Goal: Task Accomplishment & Management: Use online tool/utility

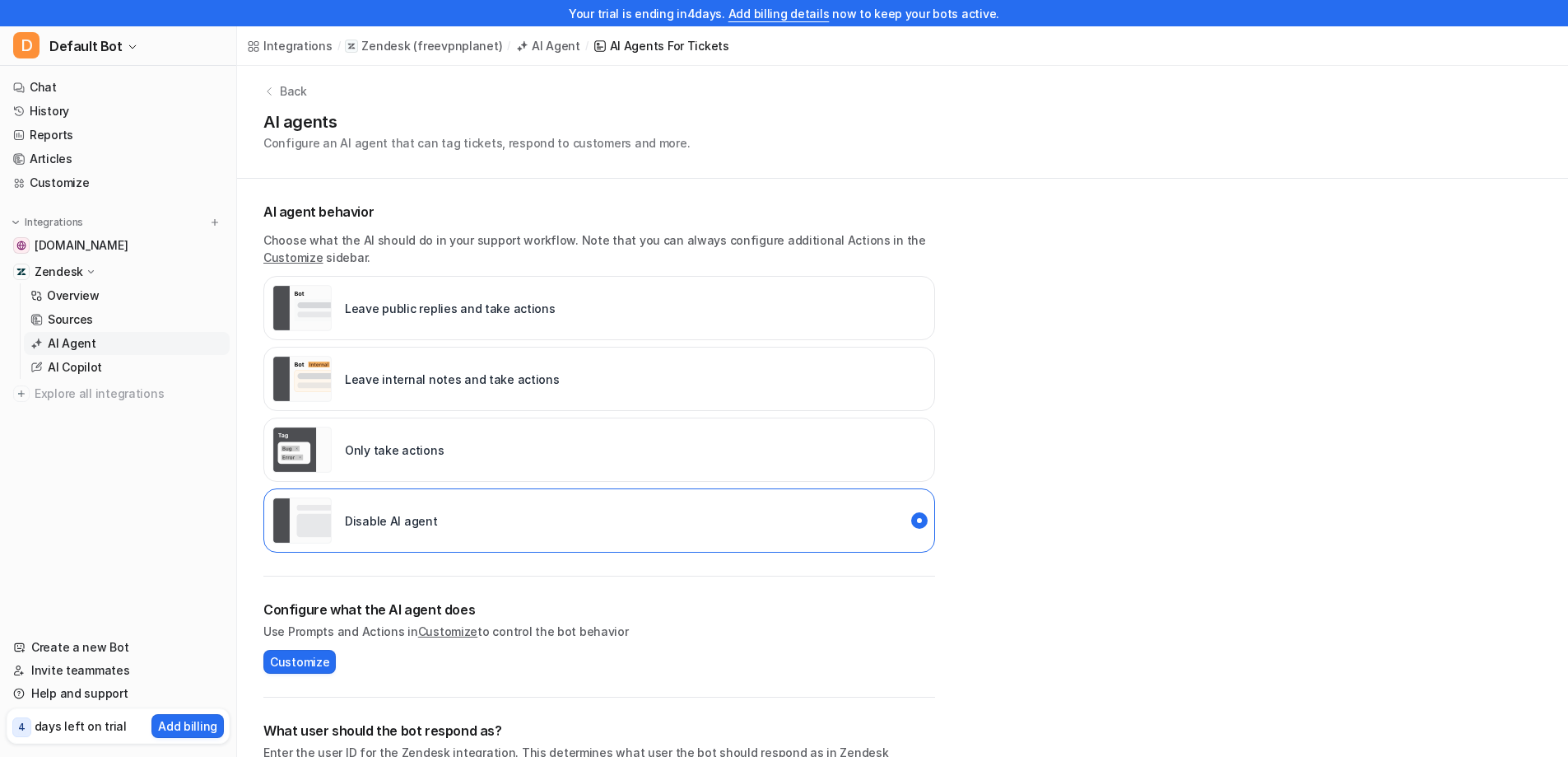
scroll to position [10, 0]
click at [456, 388] on div "Leave internal notes and take actions" at bounding box center [416, 379] width 287 height 46
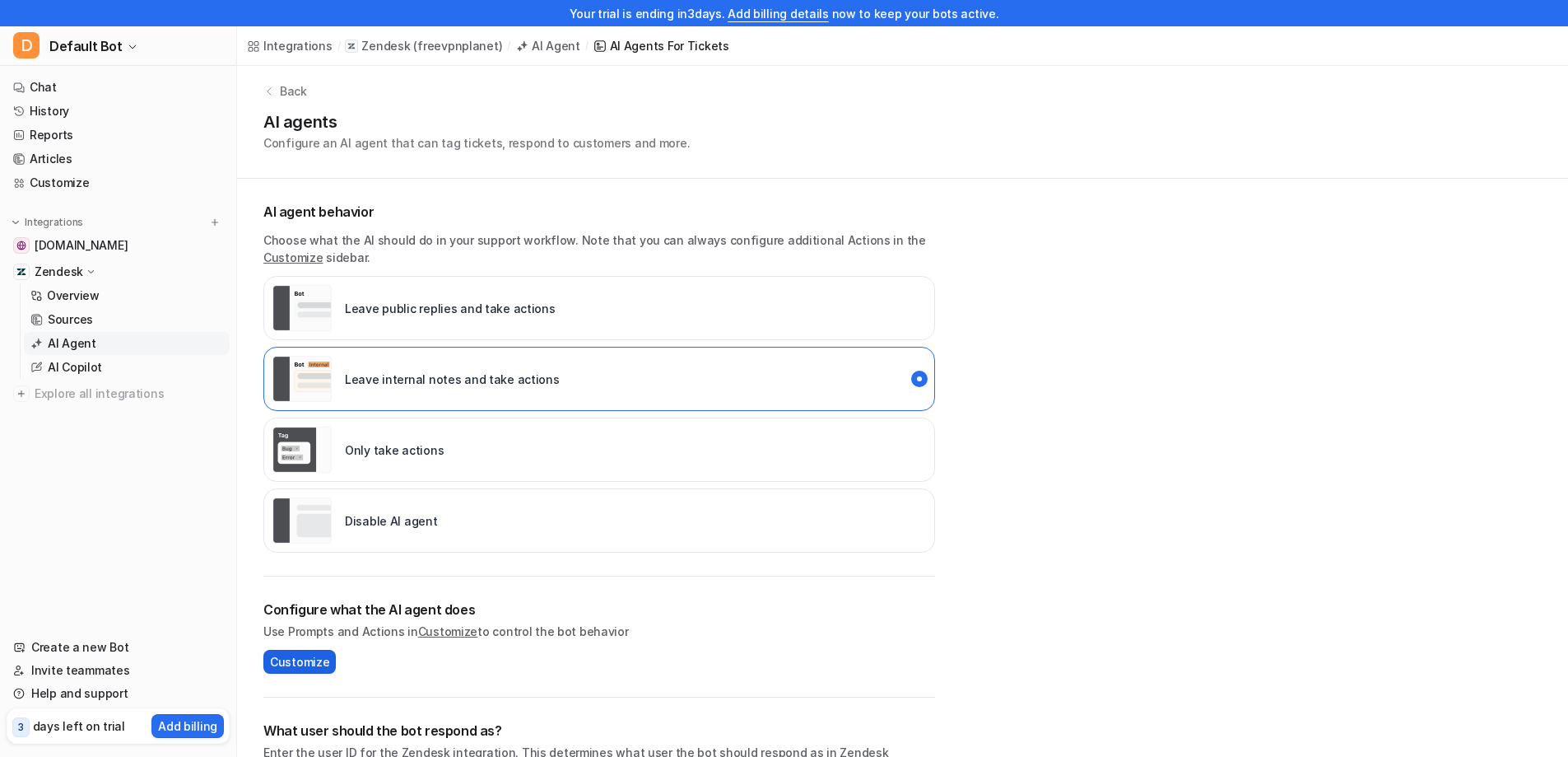
click at [310, 665] on span "Customize" at bounding box center [300, 662] width 59 height 17
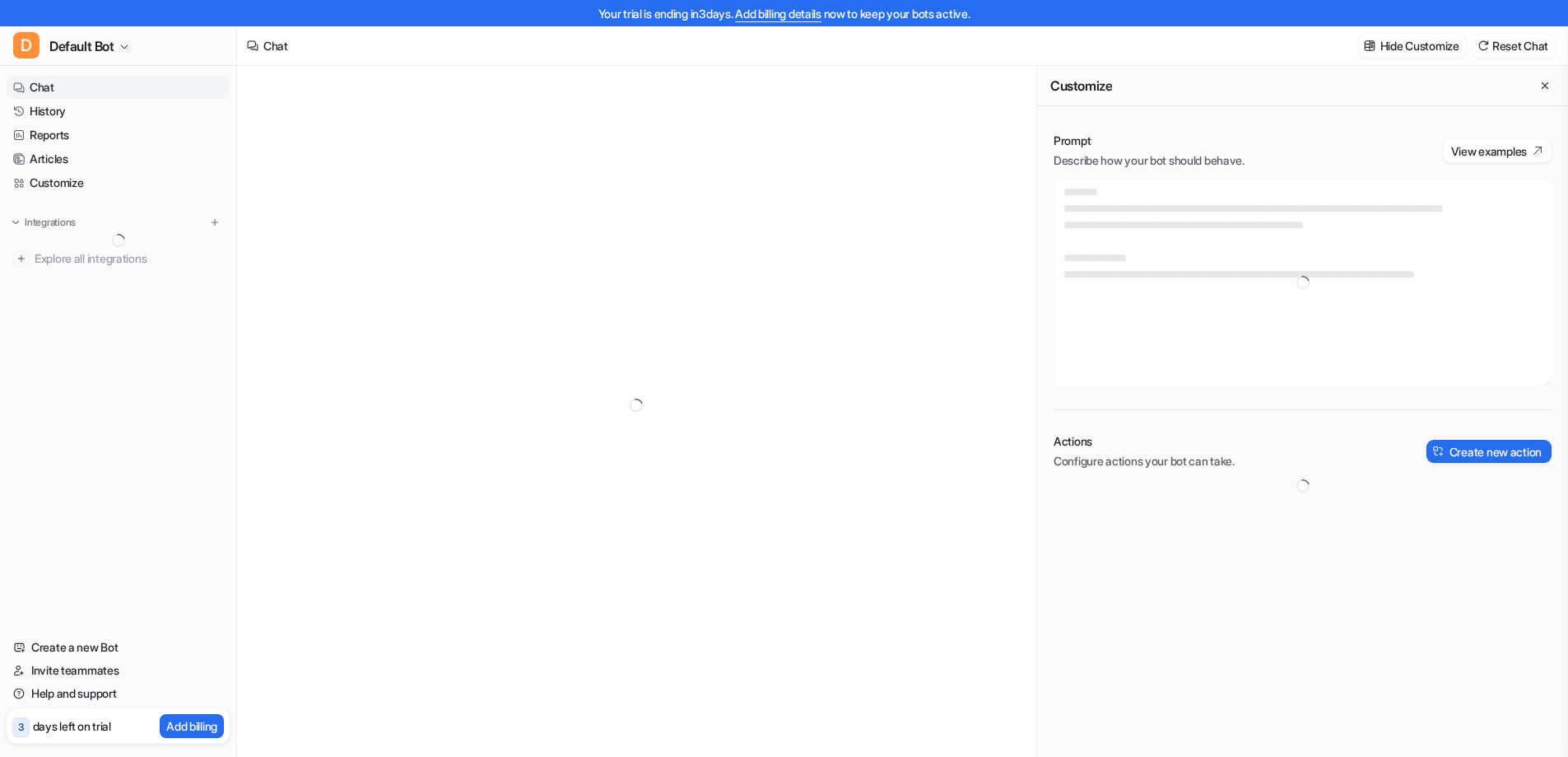
type textarea "**********"
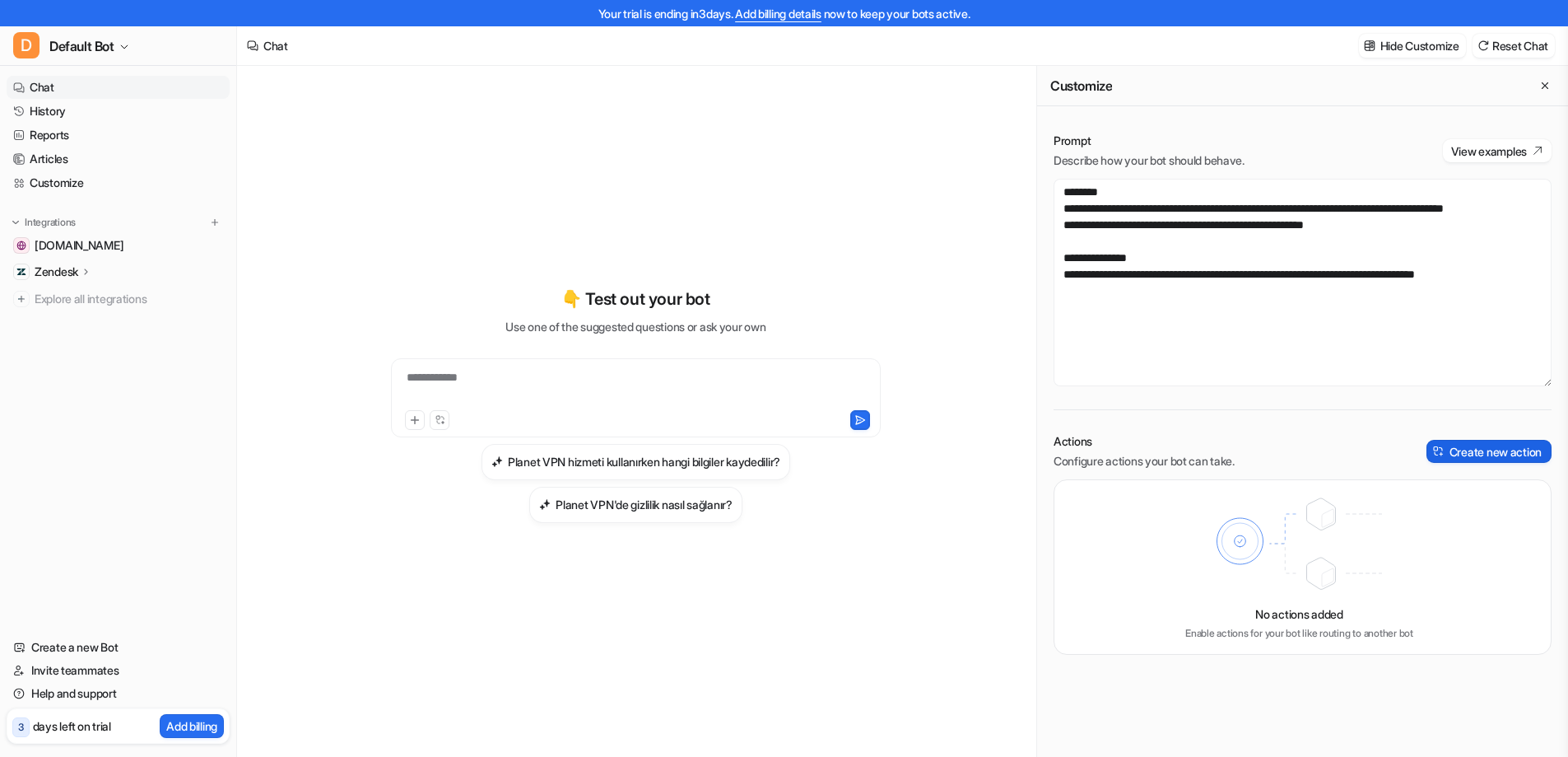
click at [1458, 459] on button "Create new action" at bounding box center [1489, 451] width 125 height 23
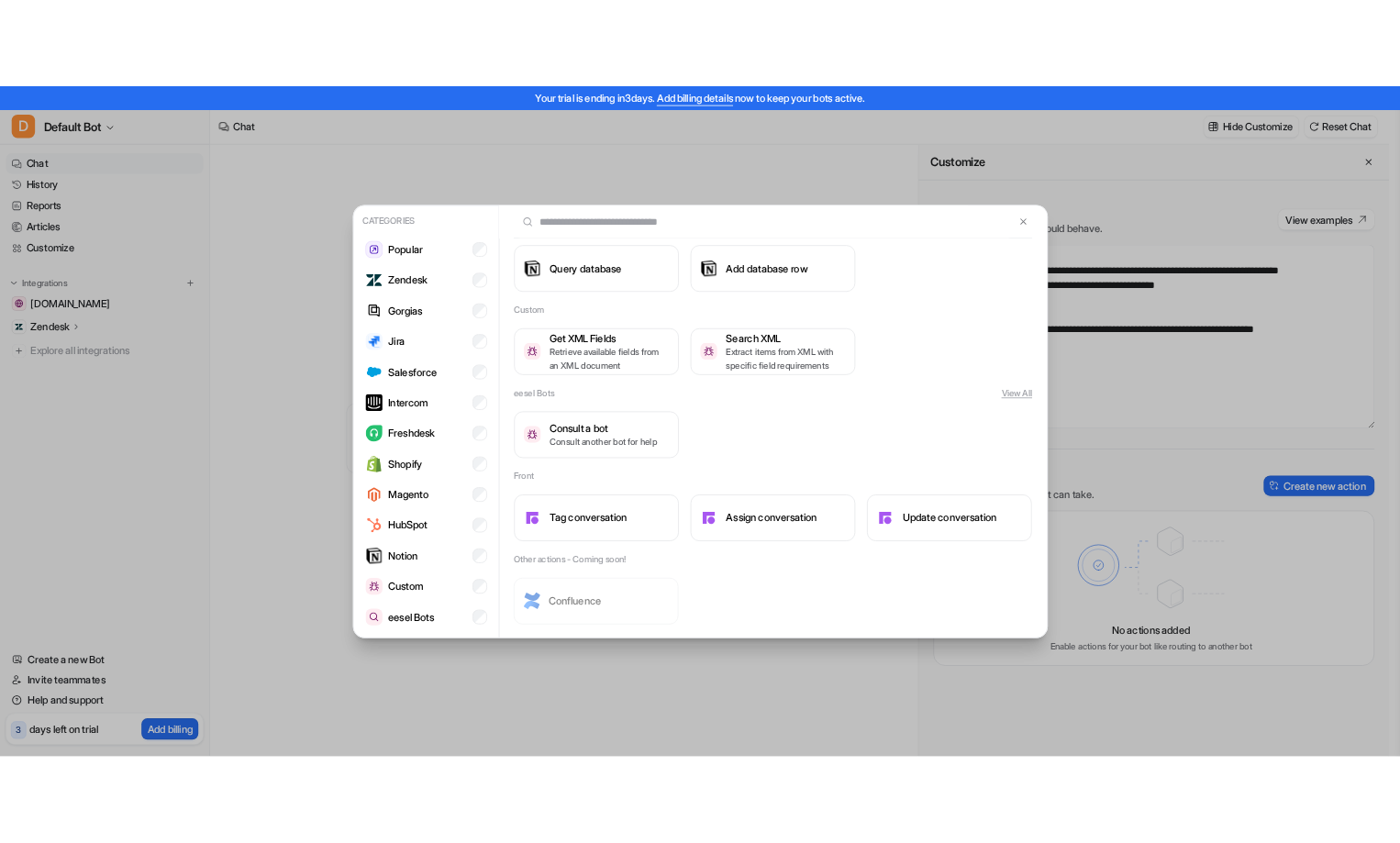
scroll to position [1633, 0]
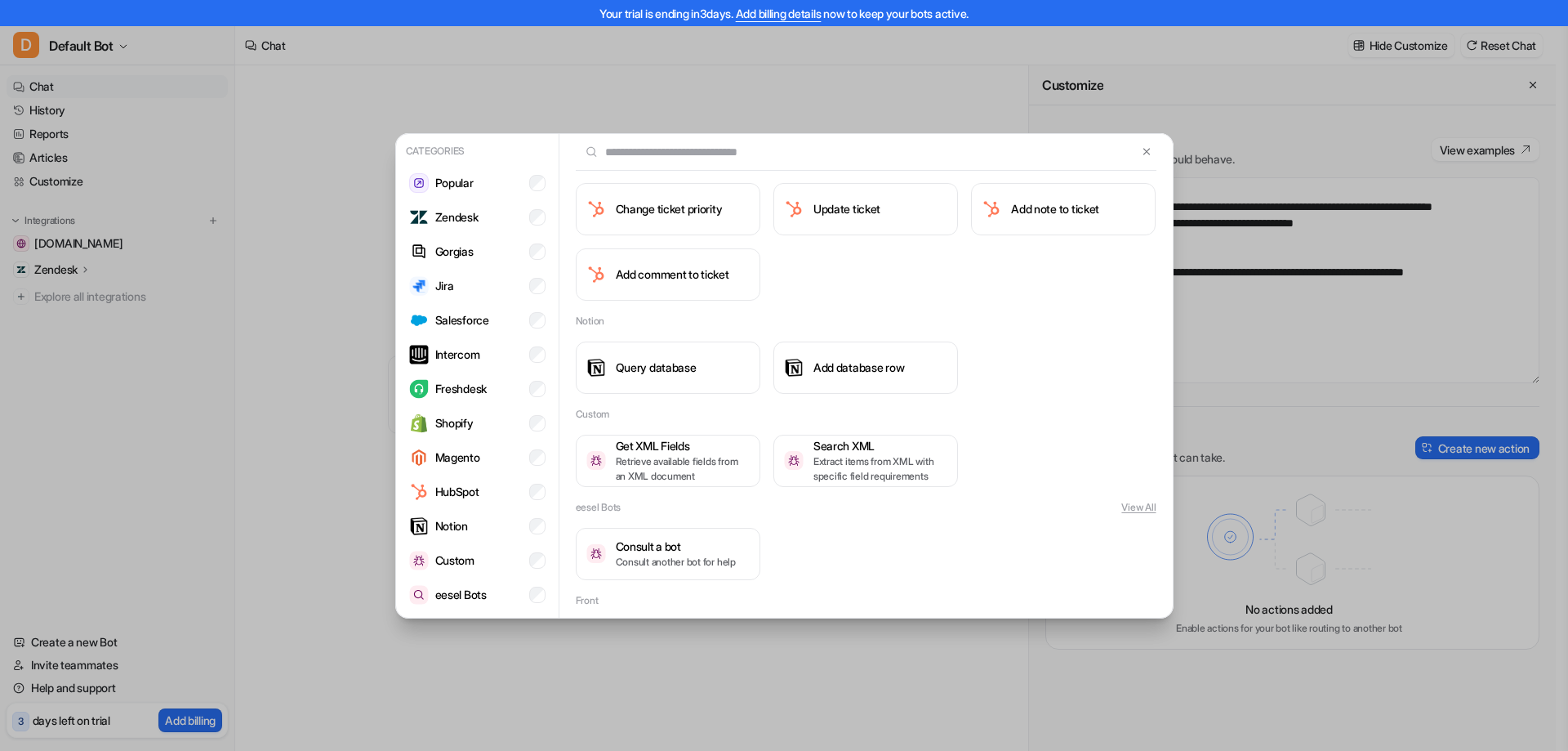
click at [241, 477] on div "Categories Popular Zendesk Gorgias Jira Salesforce Intercom Freshdesk Shopify M…" at bounding box center [784, 375] width 1568 height 751
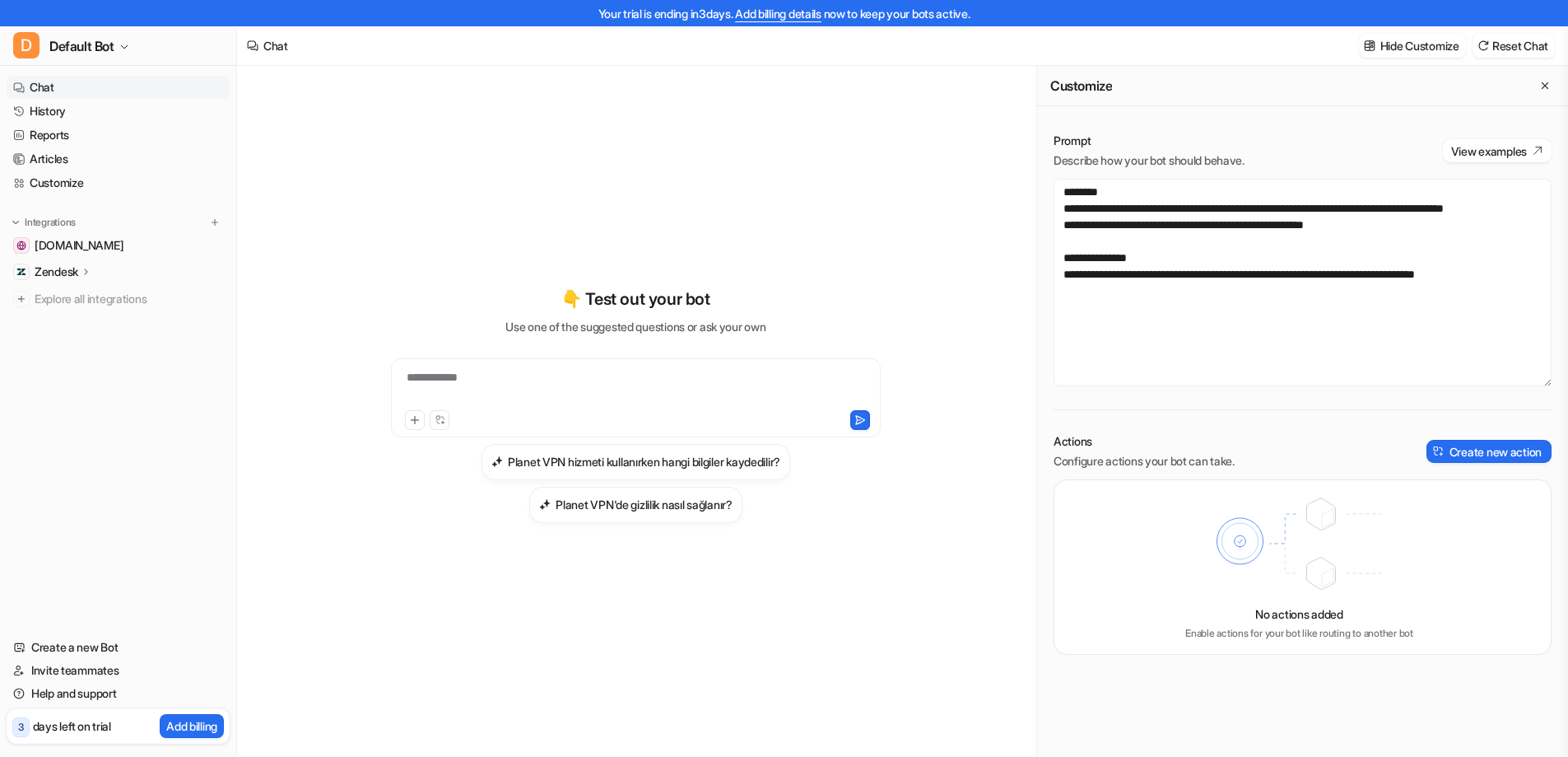
click at [71, 267] on p "Zendesk" at bounding box center [56, 271] width 43 height 16
click at [74, 370] on p "AI Copilot" at bounding box center [71, 367] width 48 height 16
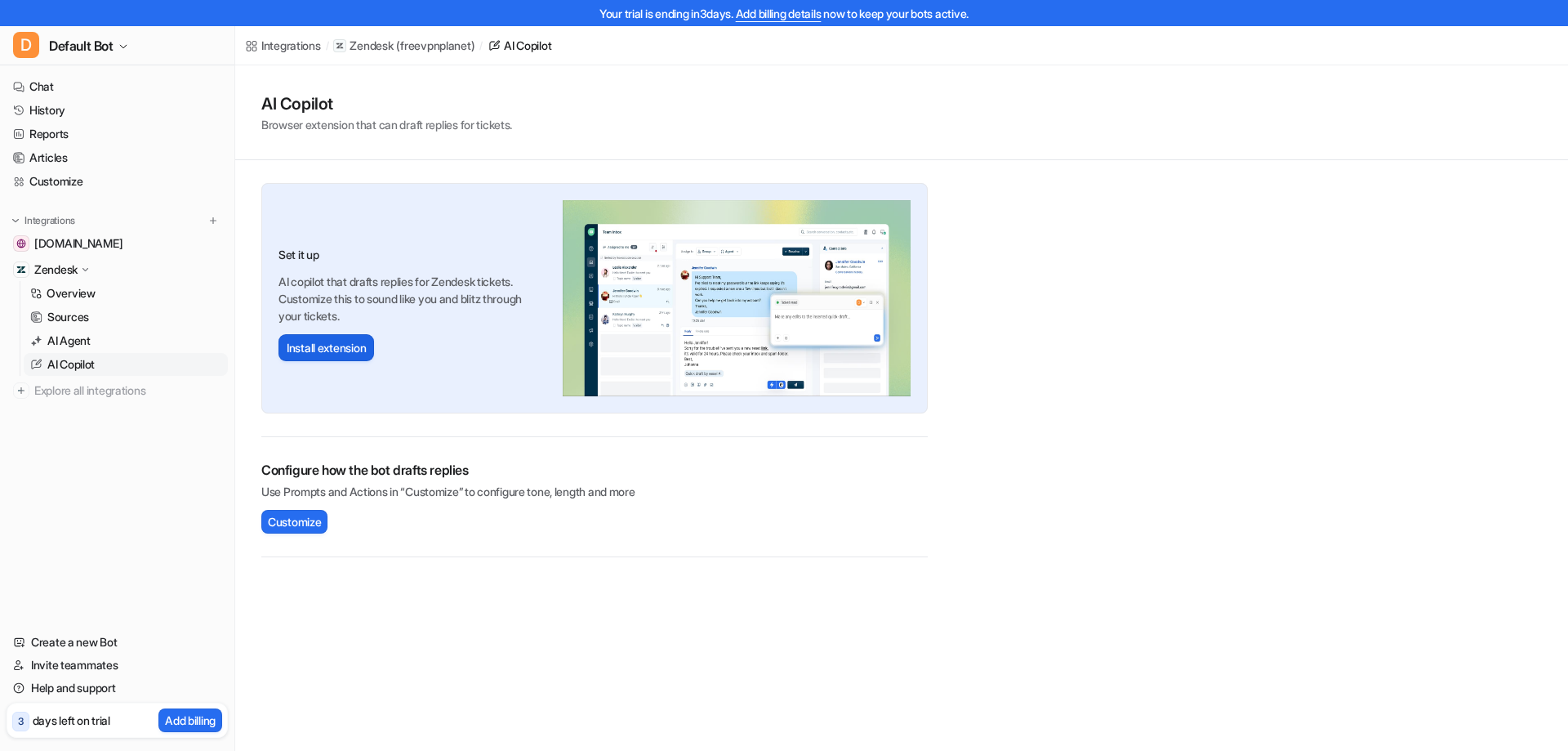
click at [318, 349] on button "Install extension" at bounding box center [325, 347] width 95 height 27
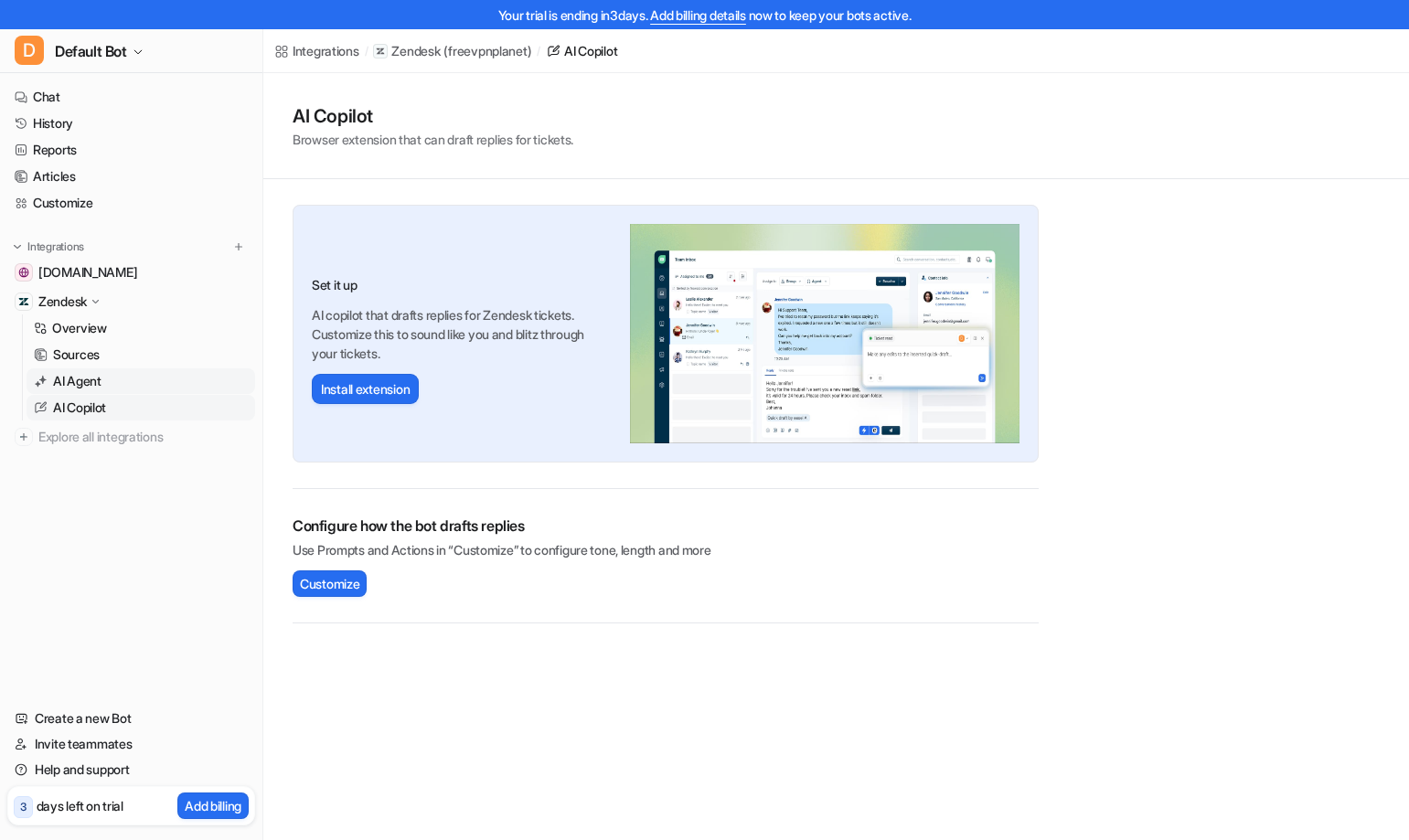
click at [90, 386] on p "AI Agent" at bounding box center [76, 380] width 48 height 18
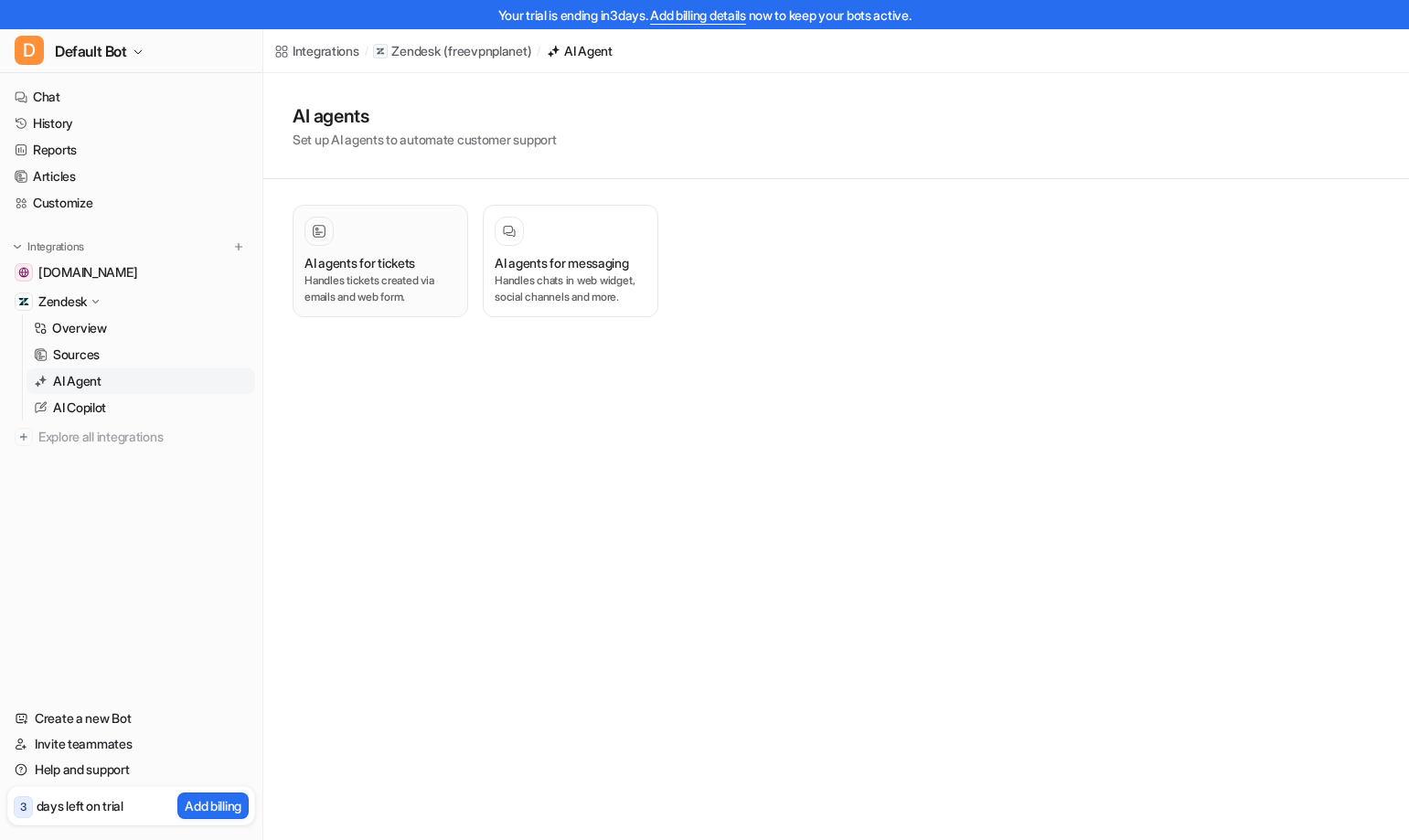
click at [387, 268] on h3 "AI agents for tickets" at bounding box center [359, 262] width 110 height 19
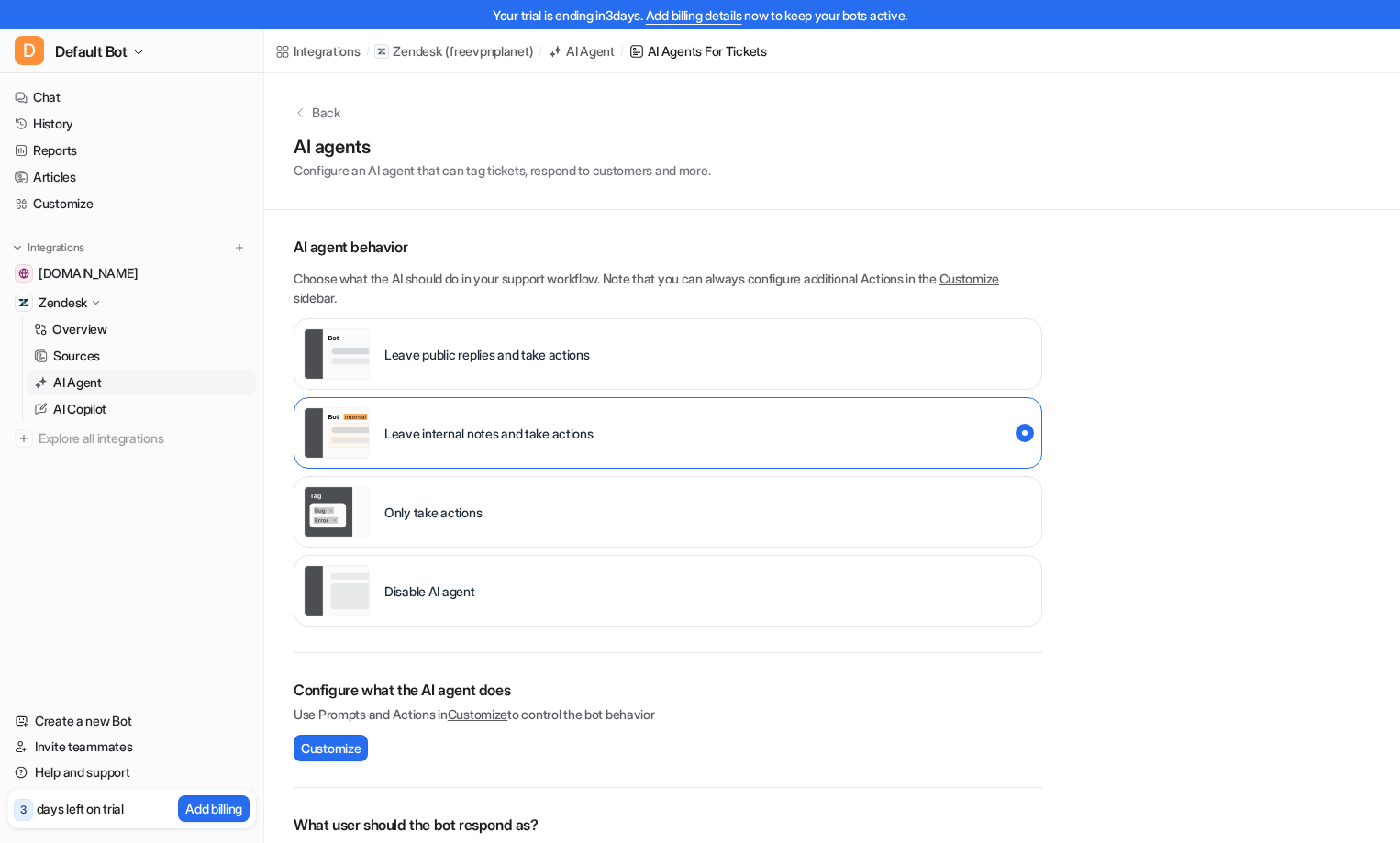
click at [680, 442] on div "Leave internal notes and take actions" at bounding box center [667, 433] width 749 height 72
drag, startPoint x: 1215, startPoint y: 474, endPoint x: 1093, endPoint y: 441, distance: 126.4
click at [1214, 474] on div "Back AI agents Configure an AI agent that can tag tickets, respond to customers…" at bounding box center [832, 602] width 1136 height 1056
click at [559, 583] on div "Disable AI agent" at bounding box center [667, 590] width 749 height 72
